Goal: Task Accomplishment & Management: Manage account settings

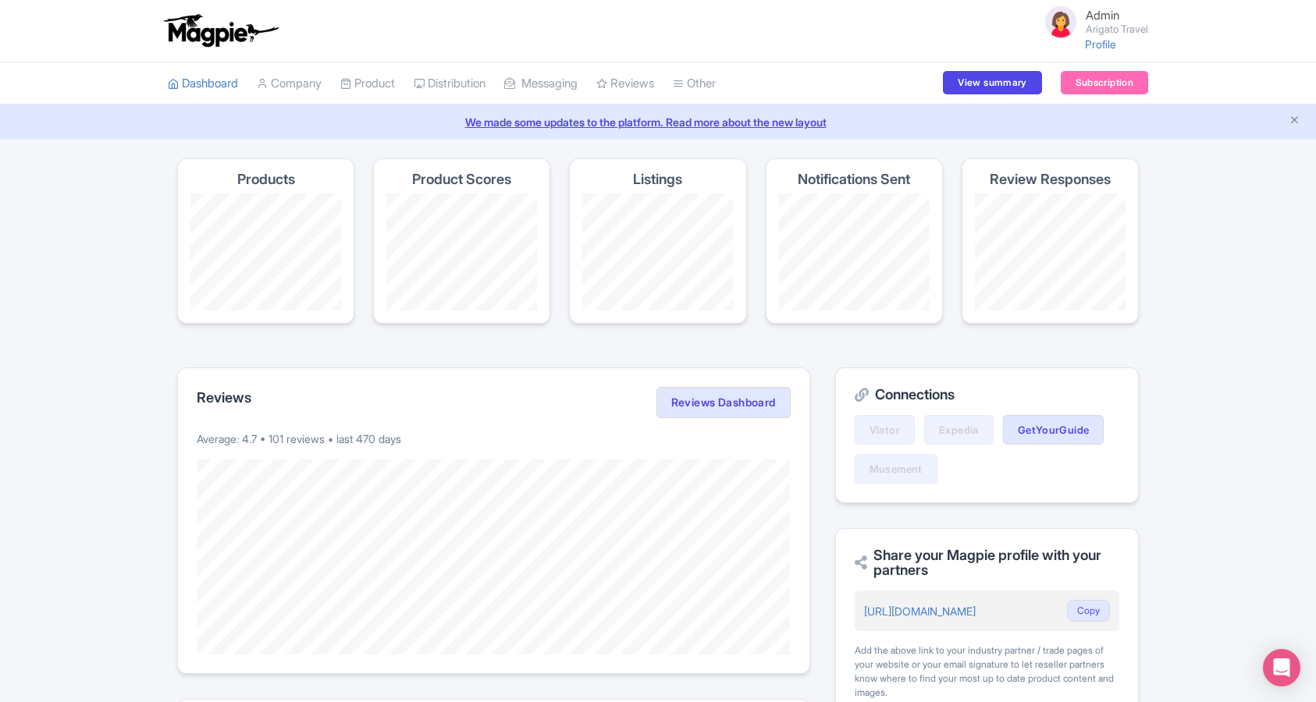
click at [1118, 29] on small "Arigato Travel" at bounding box center [1116, 29] width 62 height 10
click at [1077, 104] on link "Settings" at bounding box center [1073, 110] width 148 height 24
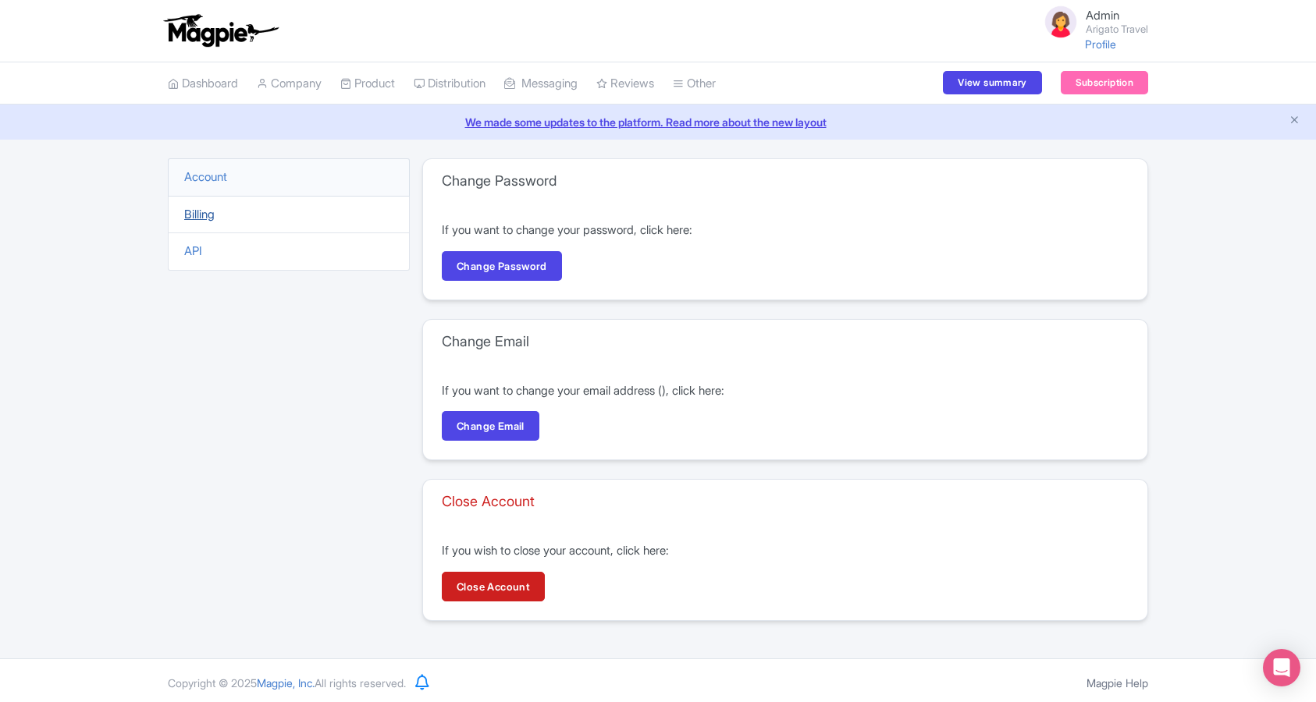
click at [194, 210] on link "Billing" at bounding box center [199, 214] width 30 height 15
